Goal: Task Accomplishment & Management: Use online tool/utility

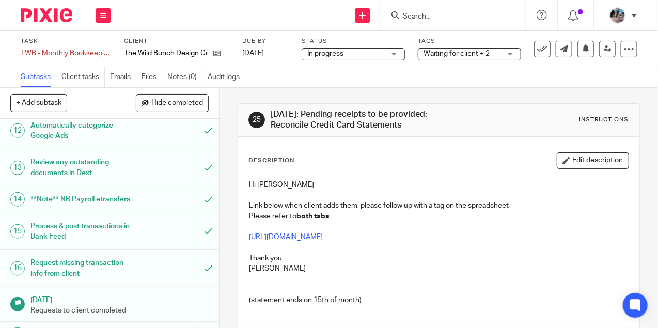
scroll to position [392, 0]
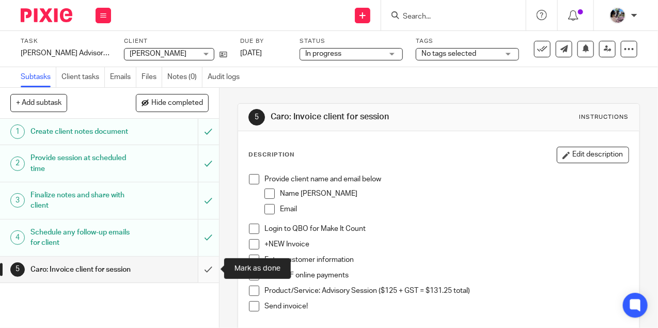
click at [212, 270] on input "submit" at bounding box center [109, 270] width 219 height 26
